Goal: Check status: Check status

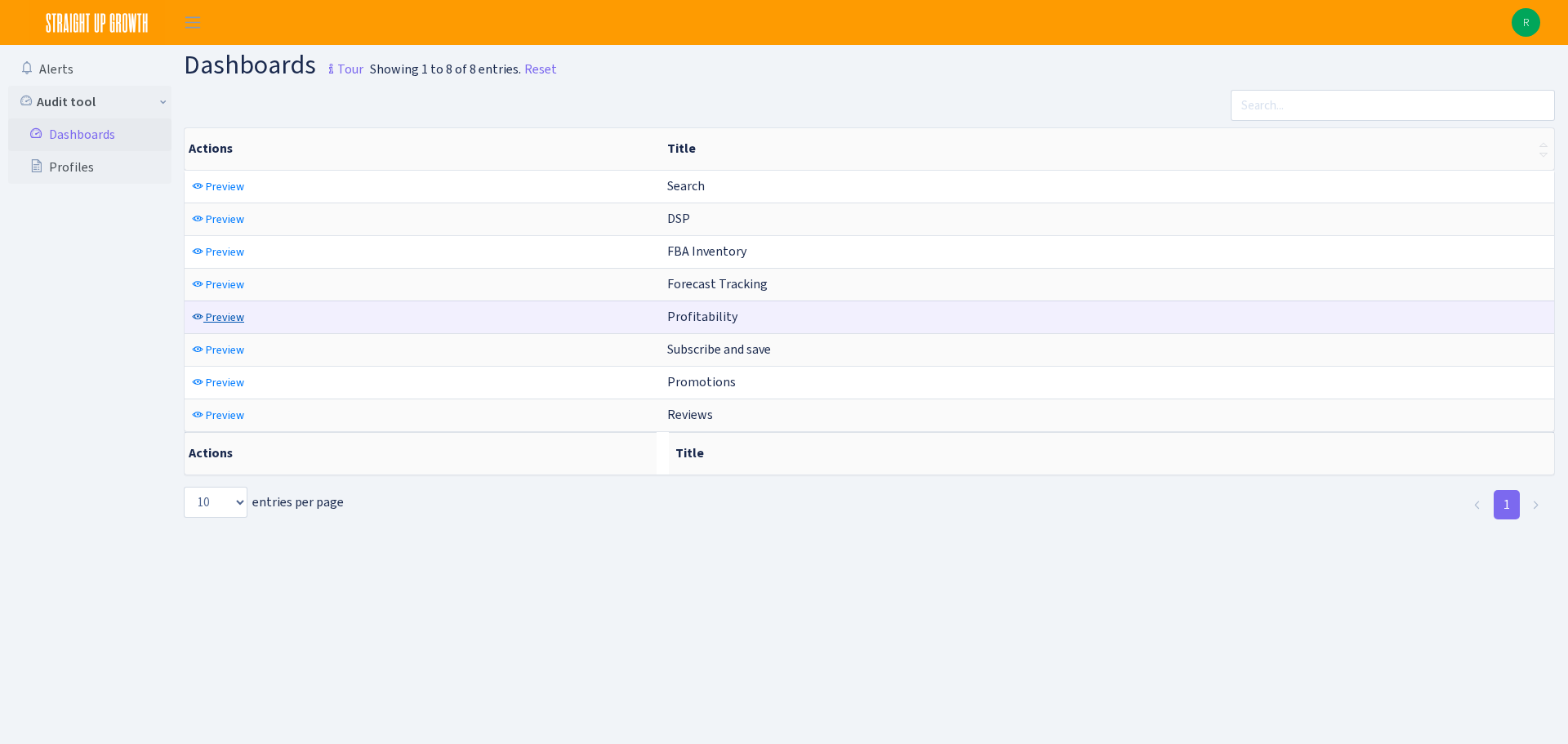
click at [207, 317] on span "Preview" at bounding box center [224, 317] width 38 height 15
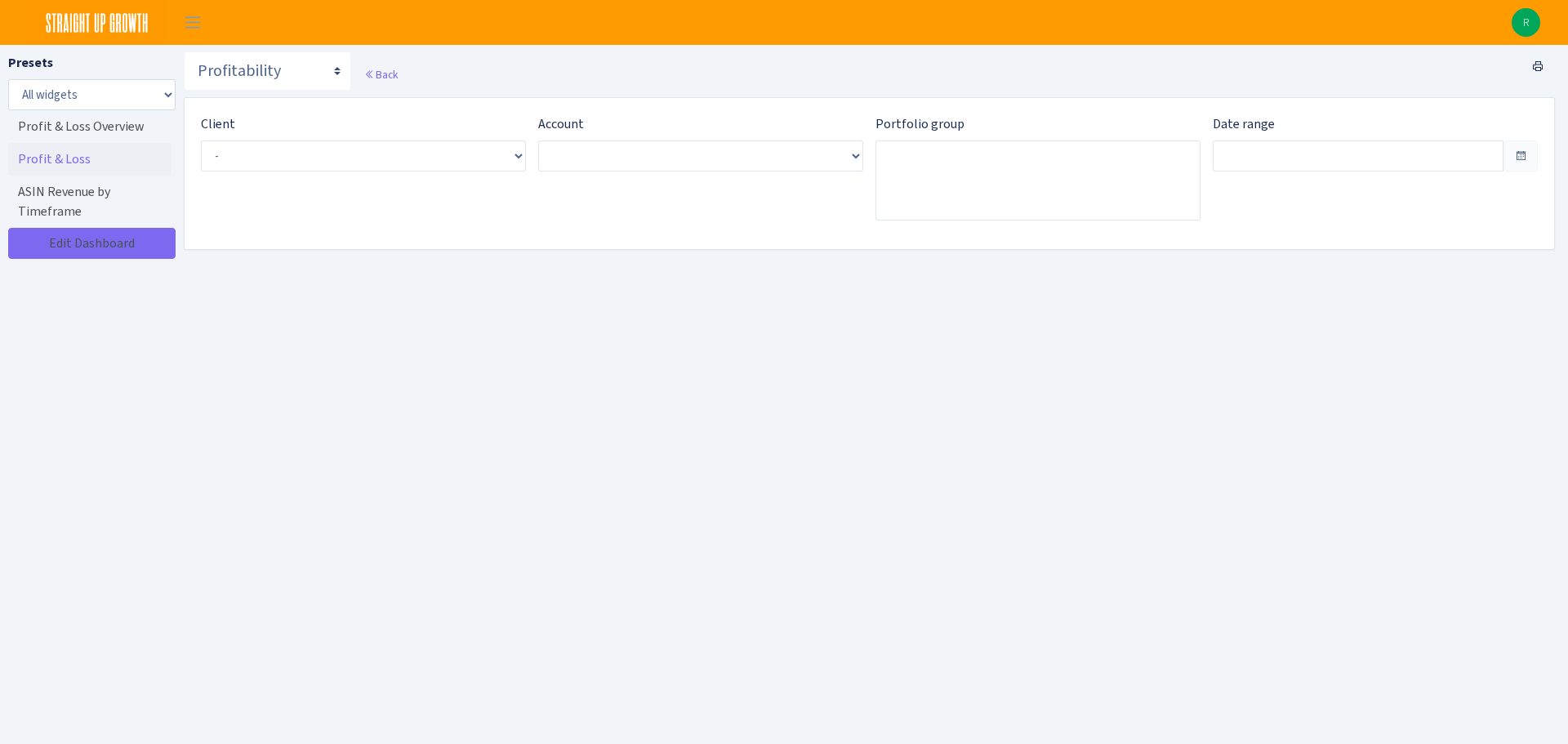
type input "[DATE] - [DATE]"
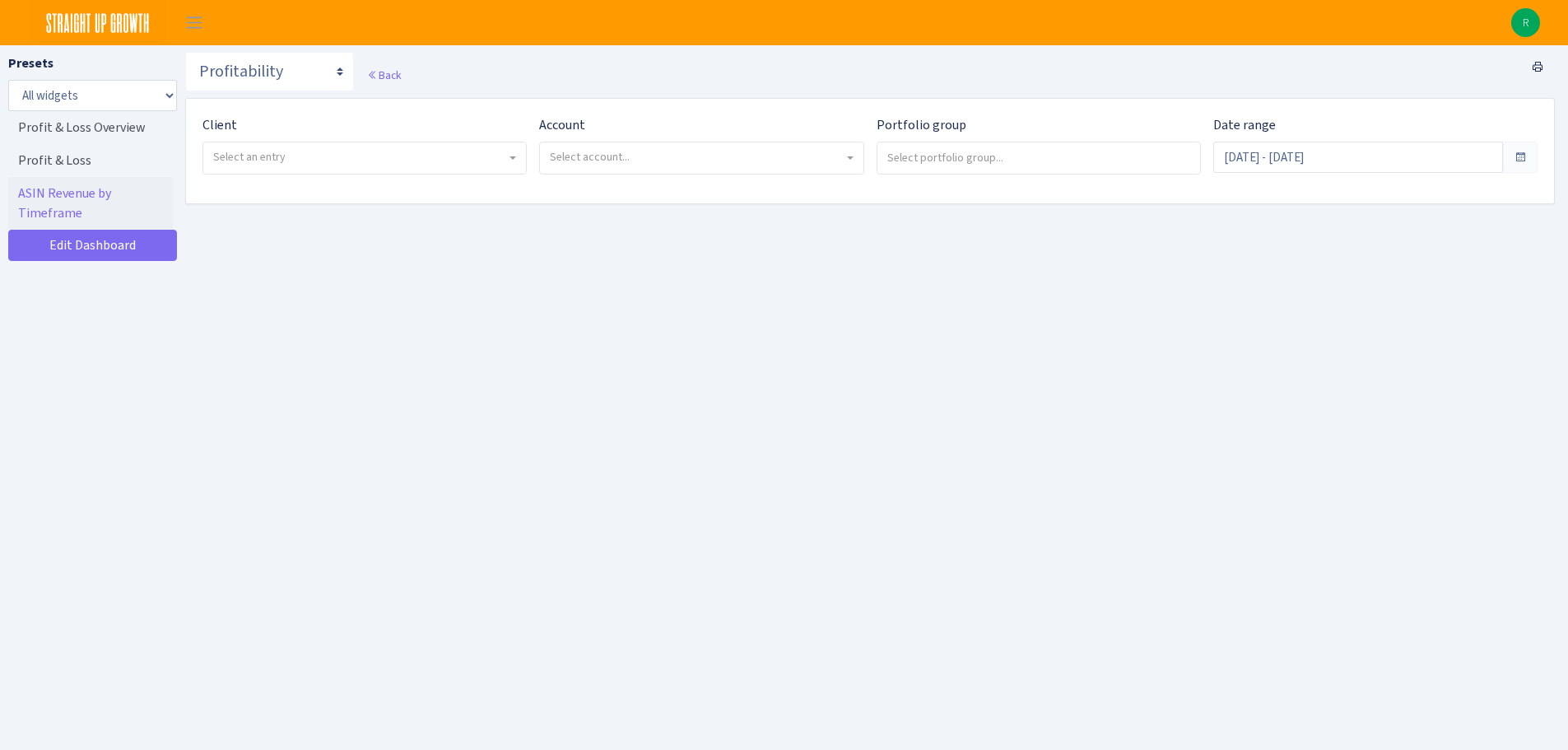
click at [246, 152] on span "Select an entry" at bounding box center [249, 157] width 72 height 15
select select "481"
select select
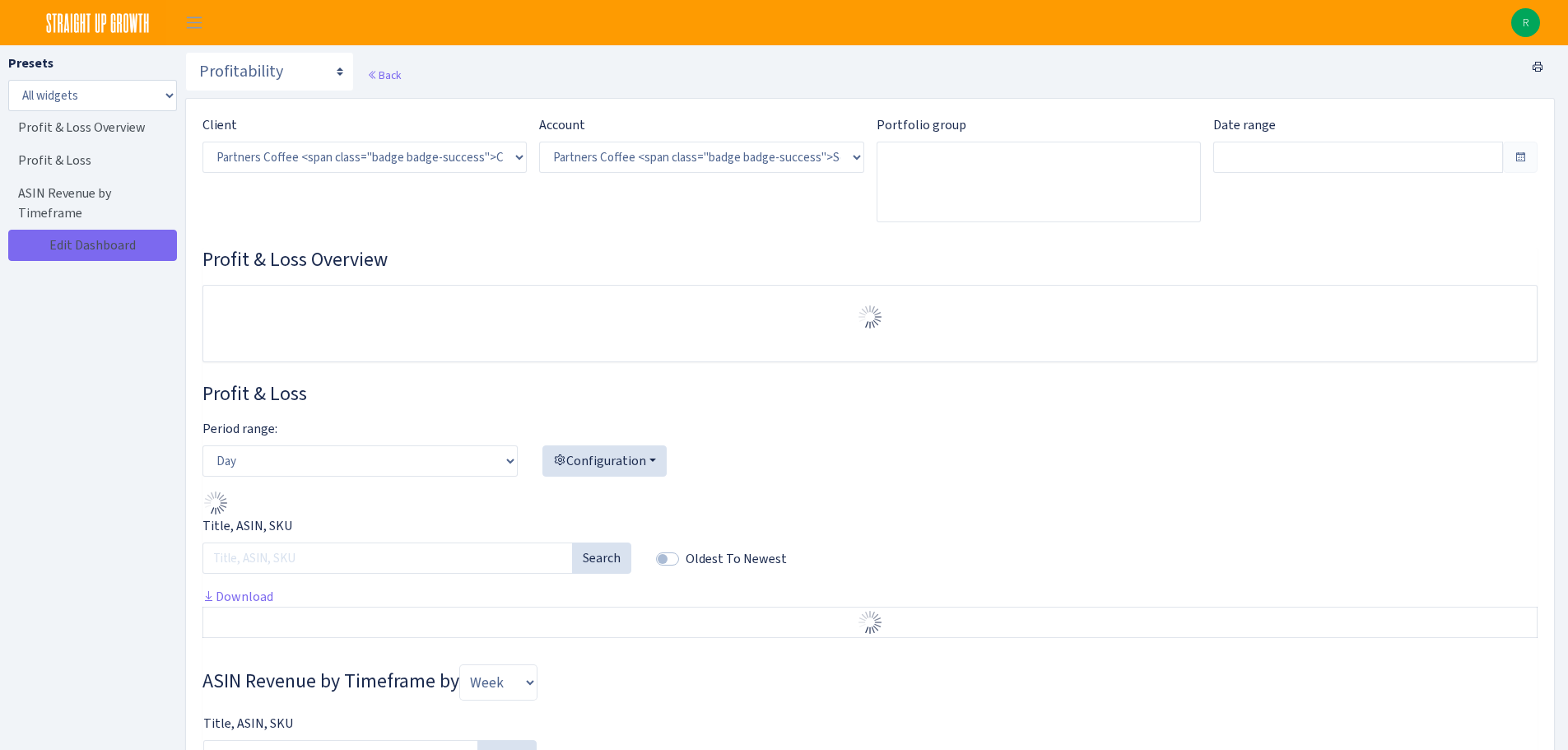
select select "2242985598963294"
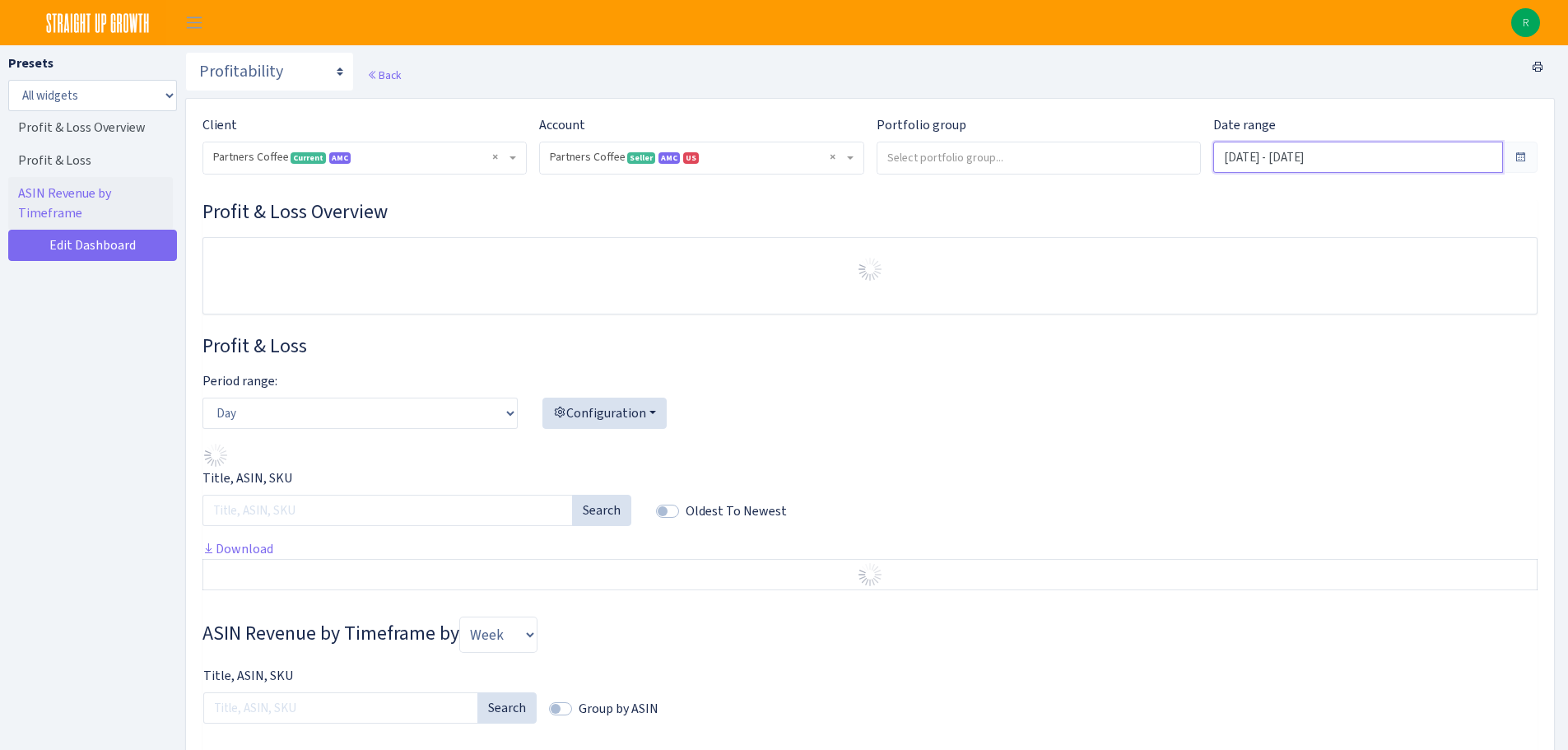
click at [1292, 155] on input "[DATE] - [DATE]" at bounding box center [1358, 157] width 290 height 31
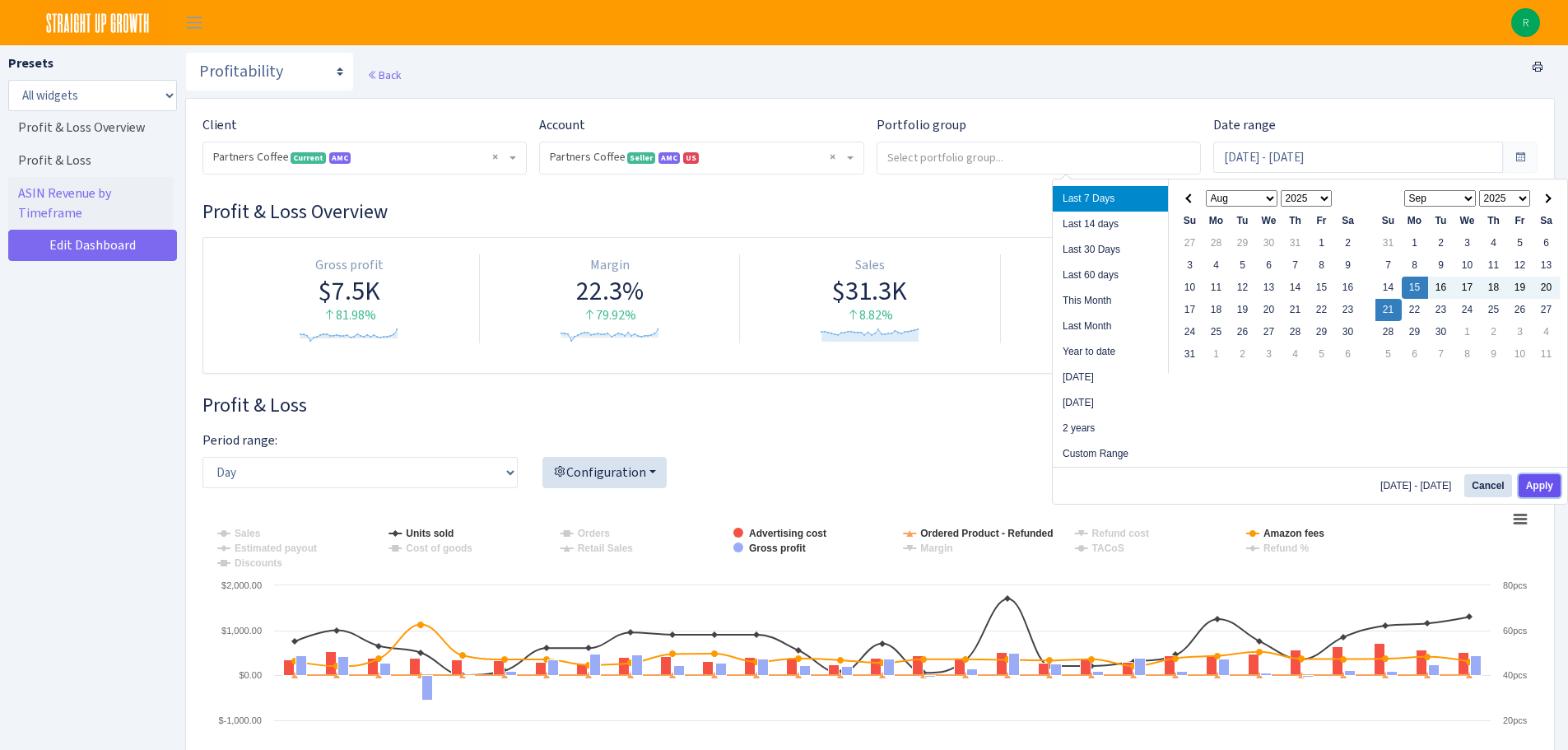
click at [1528, 481] on button "Apply" at bounding box center [1540, 485] width 42 height 23
type input "[DATE] - [DATE]"
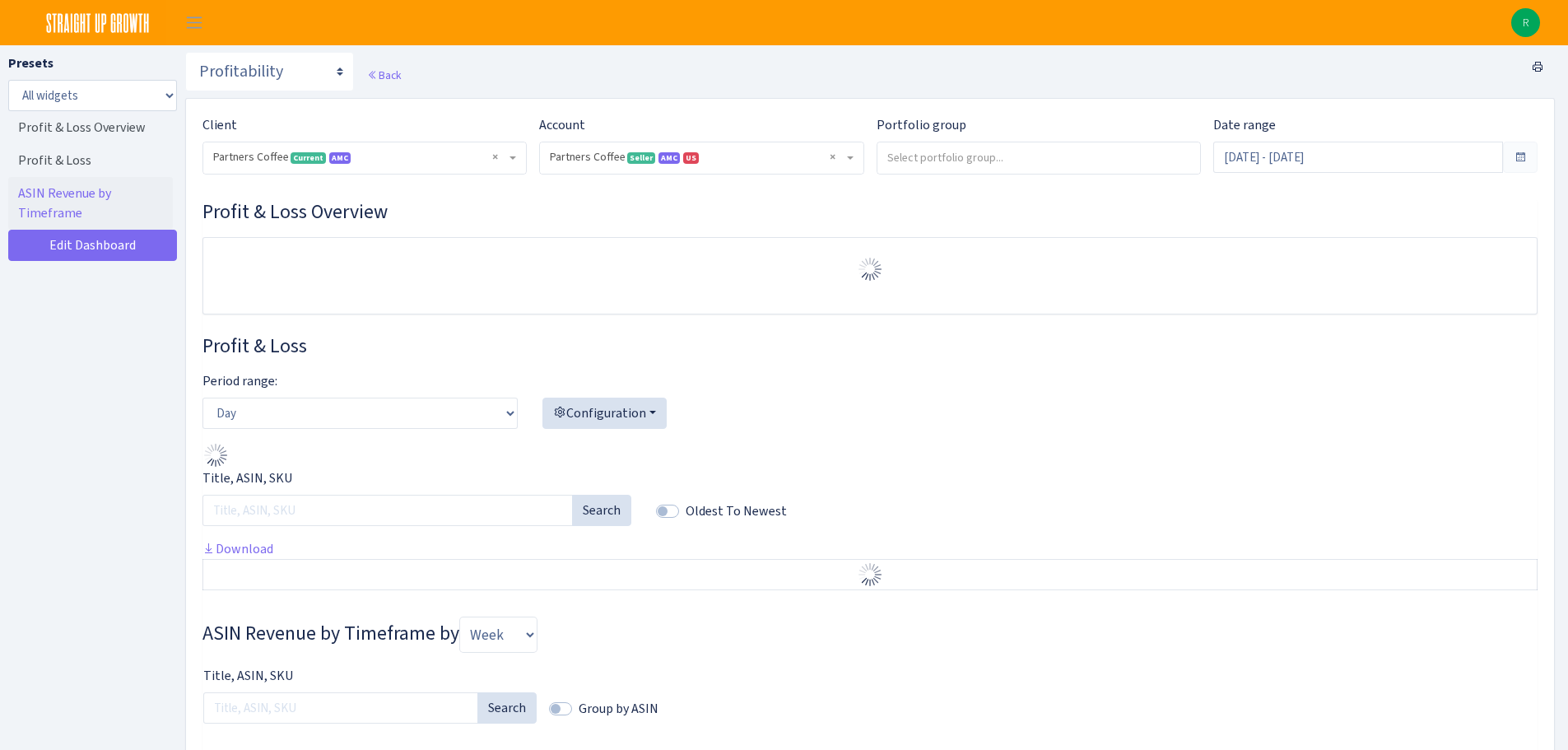
select select "2242985598963294"
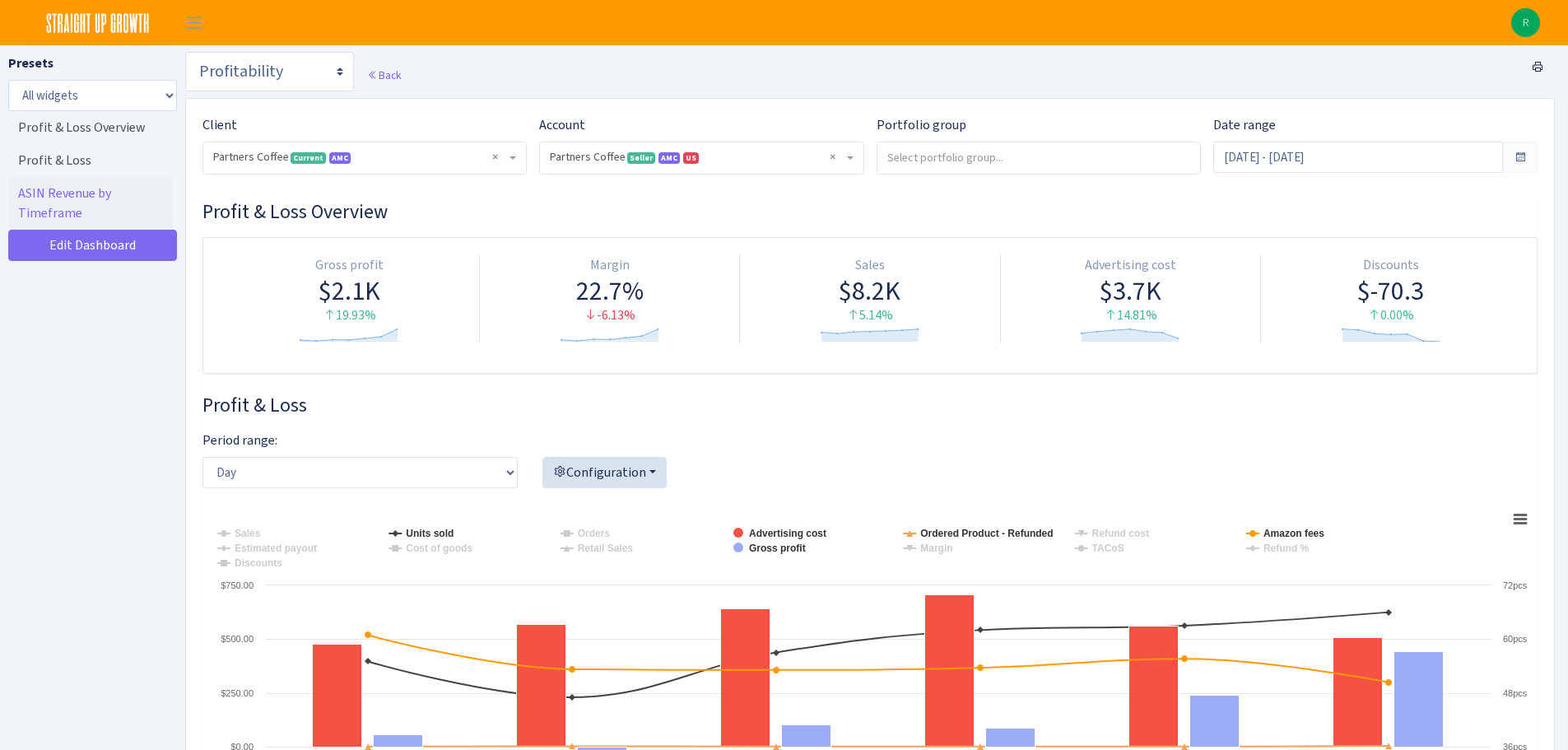
click at [326, 70] on select "Search DSP FBA Inventory Forecast Tracking Profitability Subscribe and save Pro…" at bounding box center [269, 71] width 169 height 40
select select "https://straightupgrowth.com/admin/dashboard/25/show"
click at [185, 52] on select "Search DSP FBA Inventory Forecast Tracking Profitability Subscribe and save Pro…" at bounding box center [269, 71] width 169 height 40
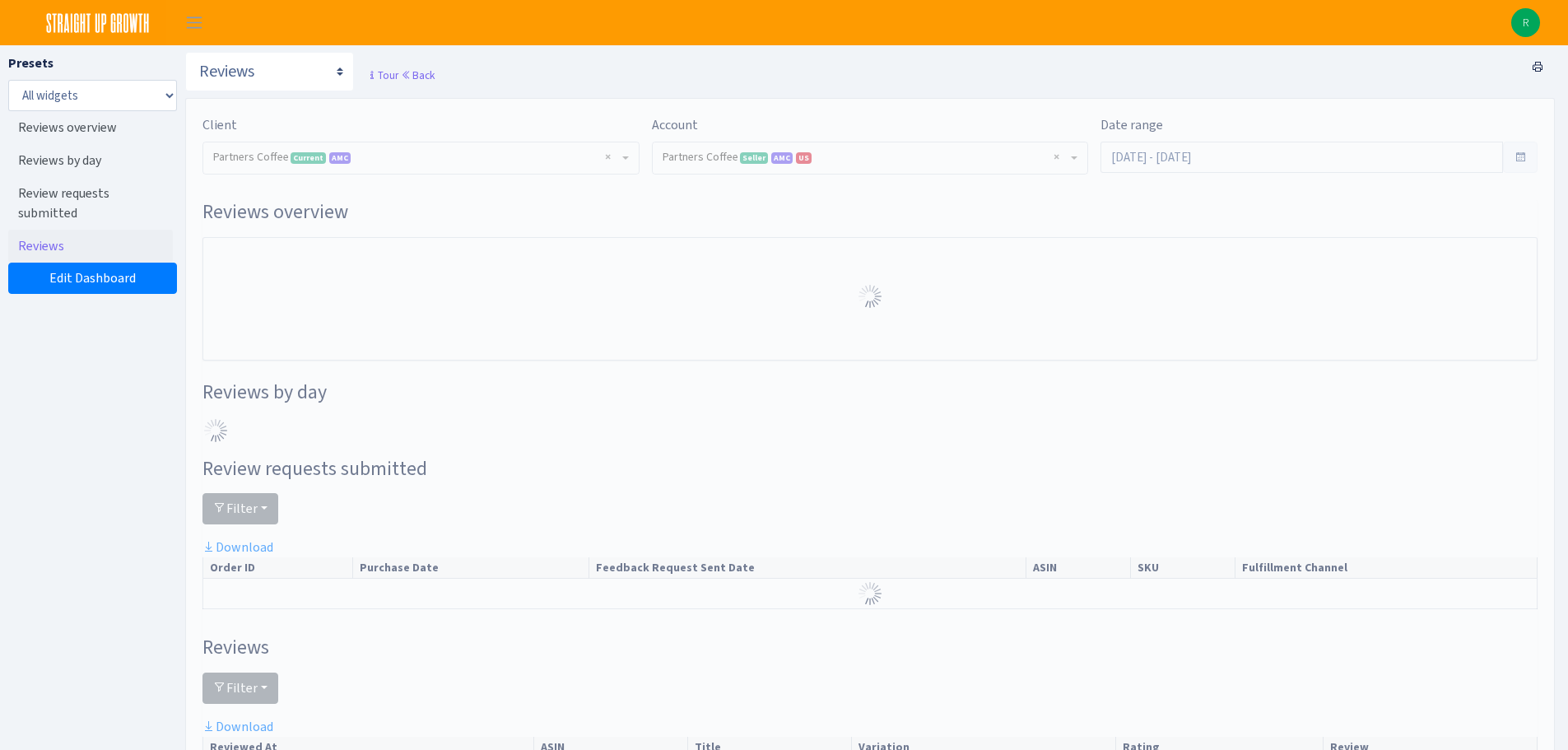
select select "2242985598963294"
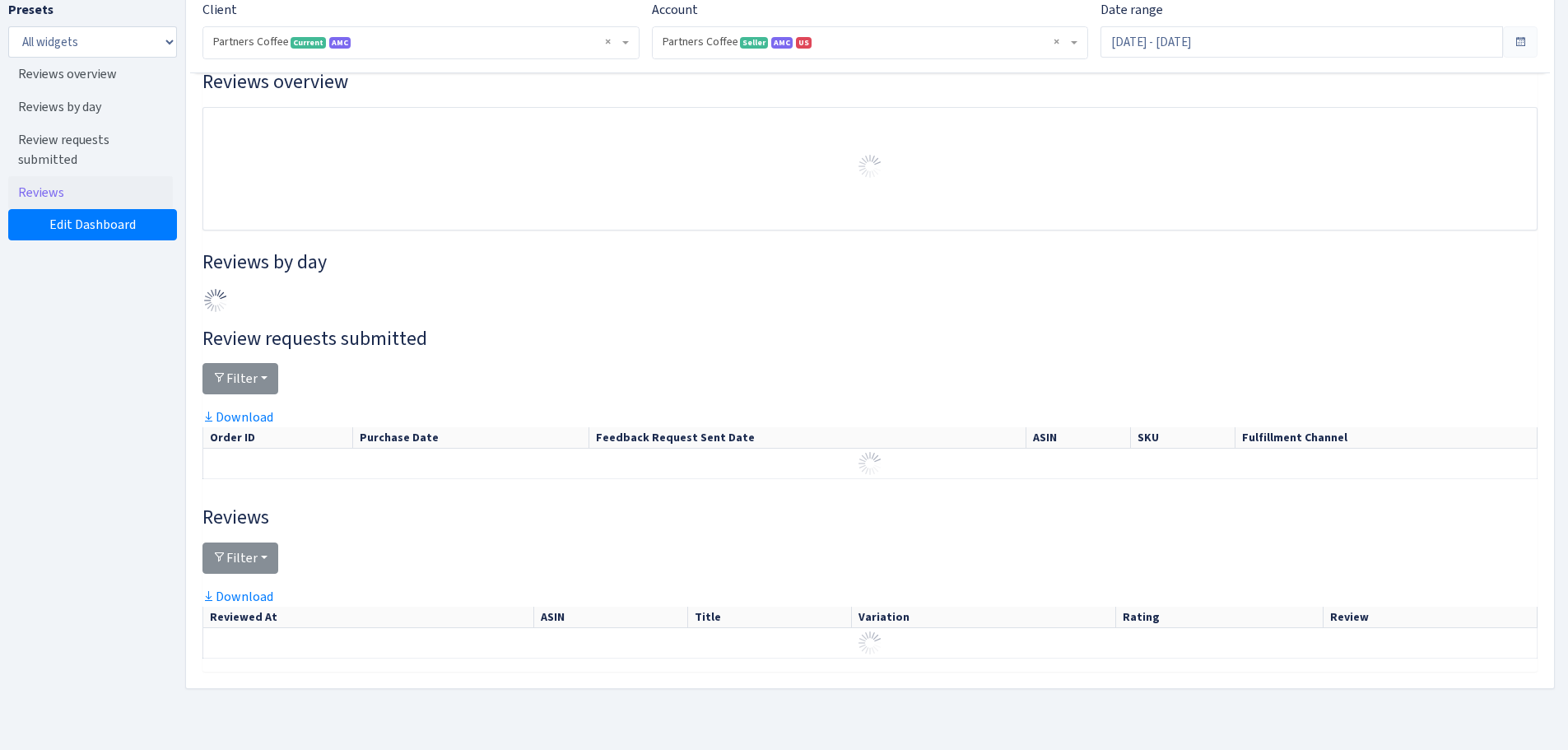
click at [1280, 155] on td at bounding box center [870, 153] width 1301 height 57
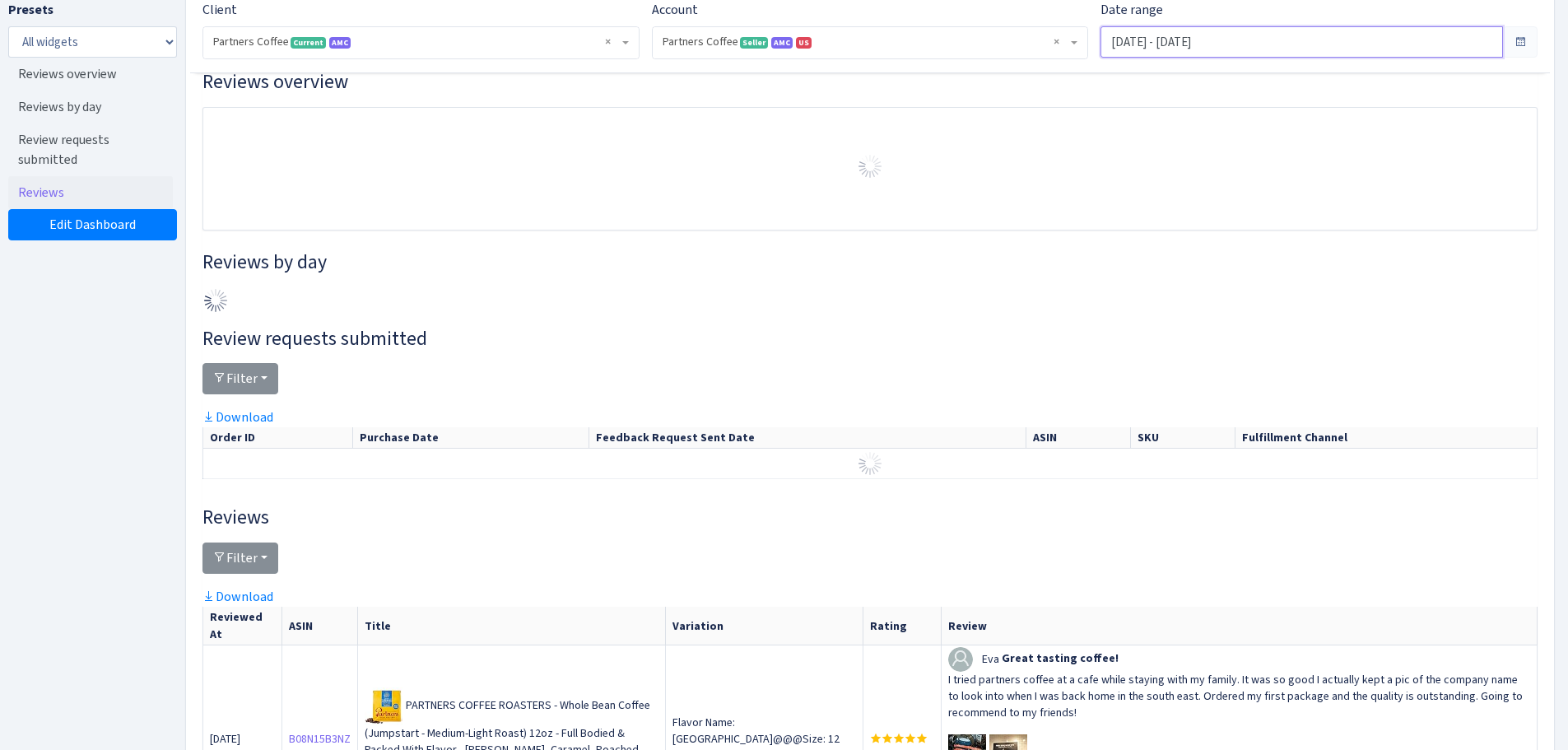
click at [1282, 42] on input "[DATE] - [DATE]" at bounding box center [1302, 42] width 403 height 31
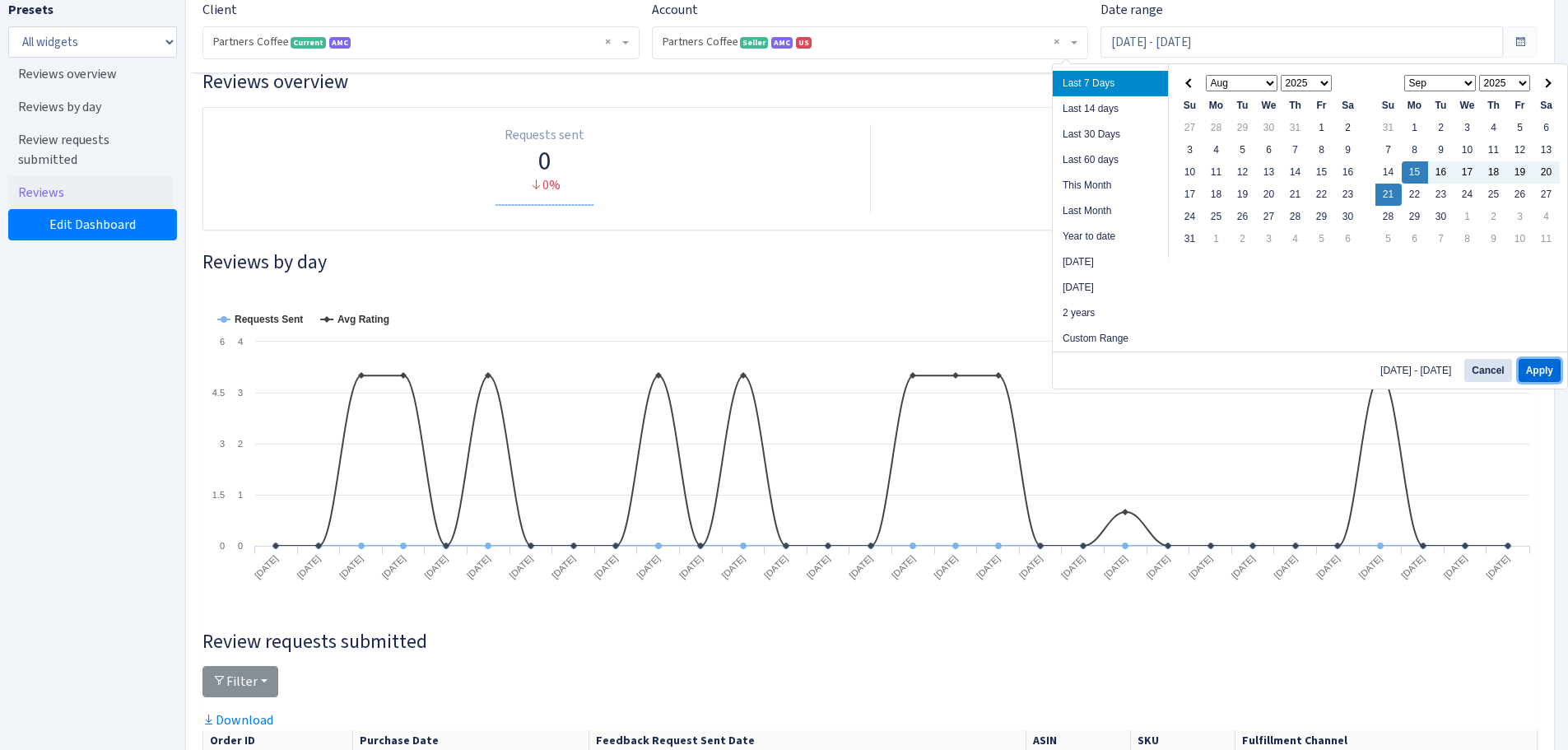
click at [1533, 365] on button "Apply" at bounding box center [1540, 370] width 42 height 23
type input "[DATE] - [DATE]"
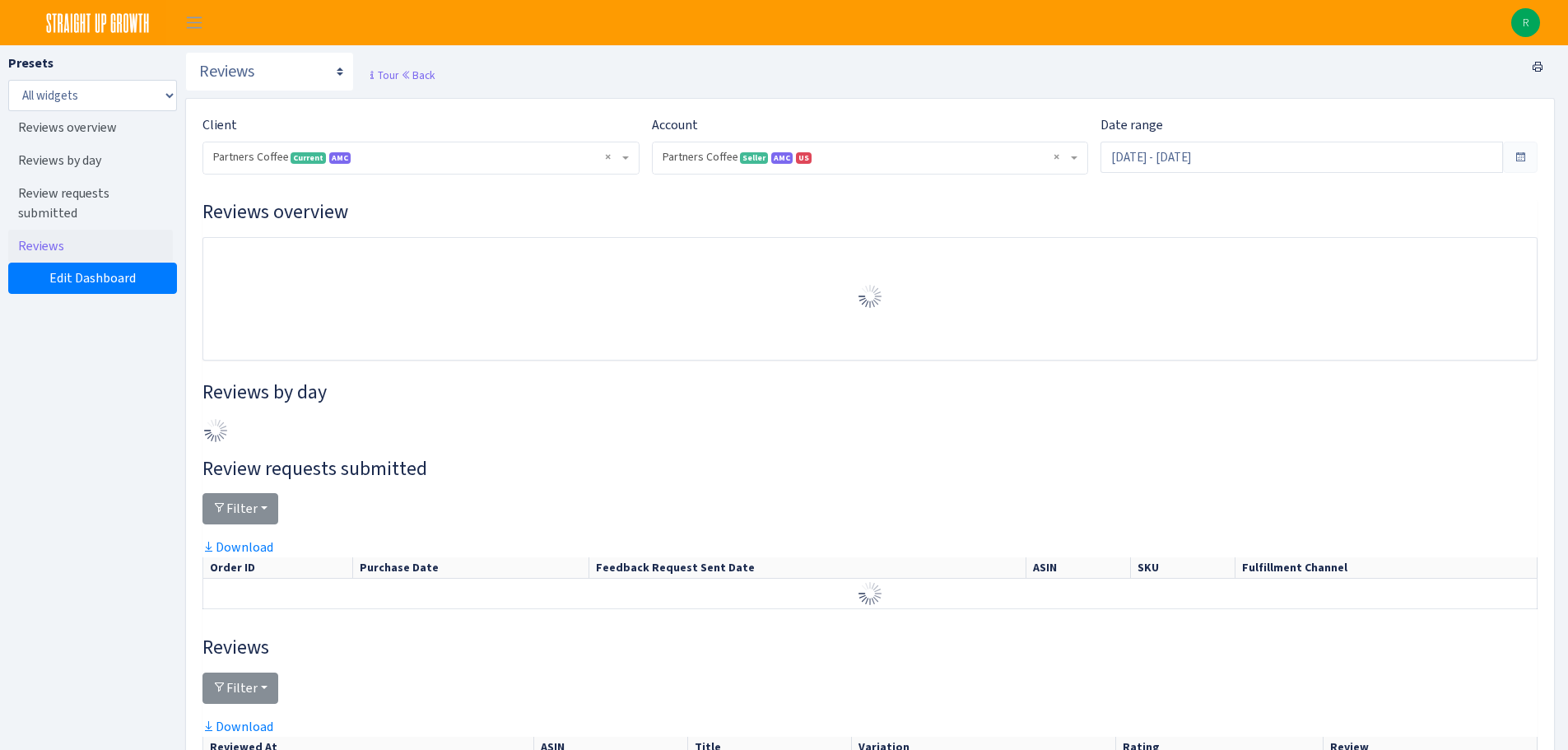
select select "2242985598963294"
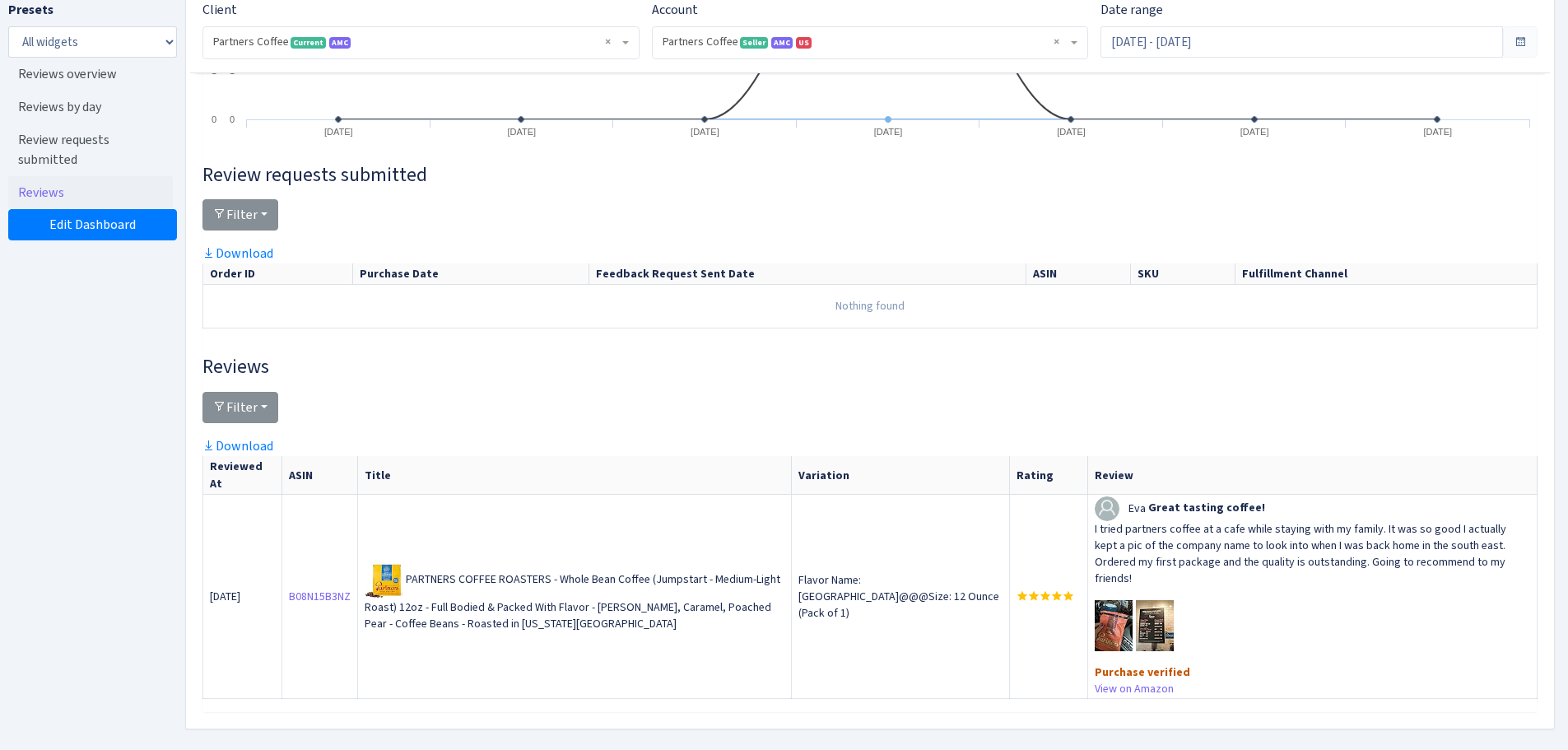
scroll to position [622, 0]
